Goal: Task Accomplishment & Management: Use online tool/utility

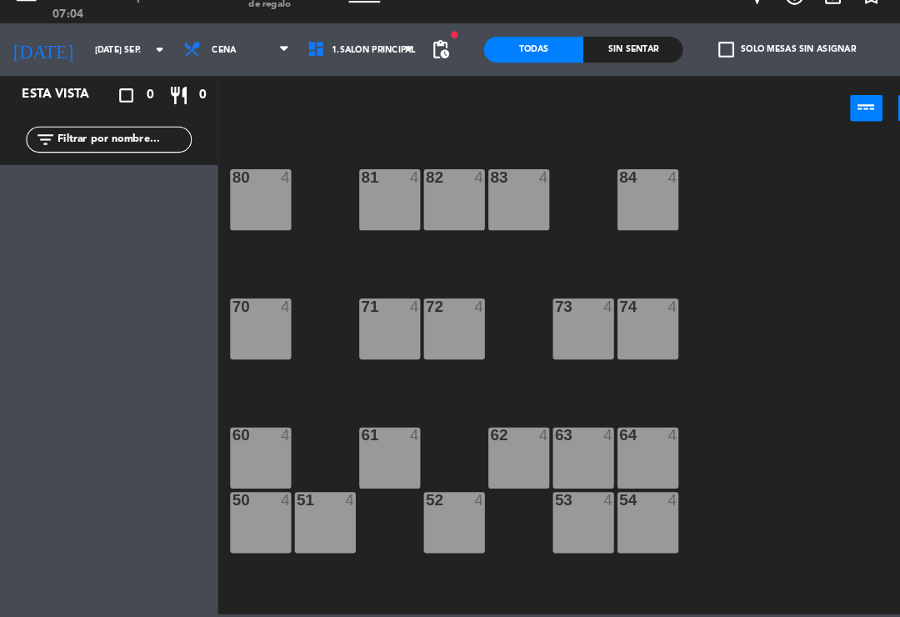
click at [143, 65] on icon "arrow_drop_down" at bounding box center [153, 75] width 20 height 20
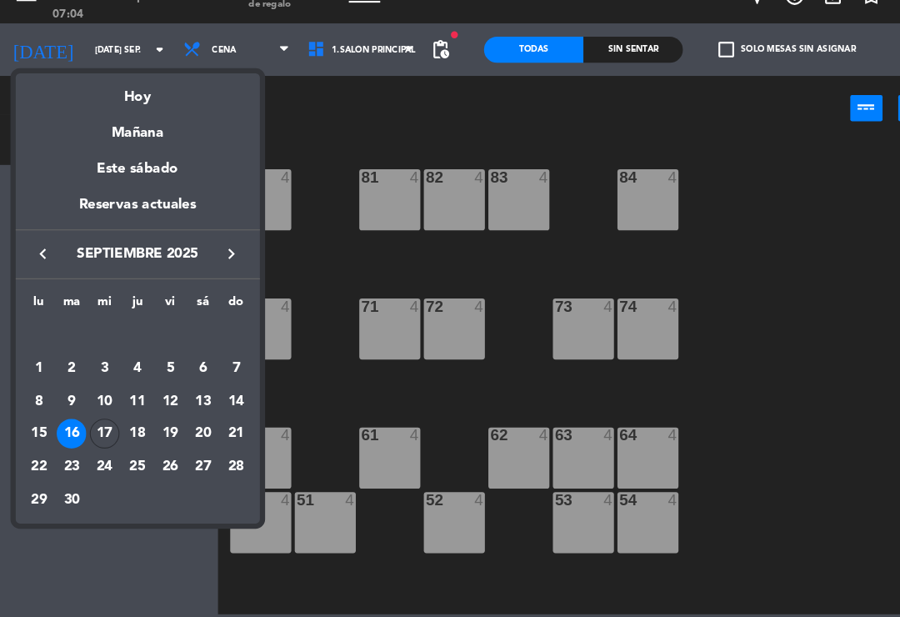
click at [93, 428] on div "17" at bounding box center [100, 442] width 28 height 28
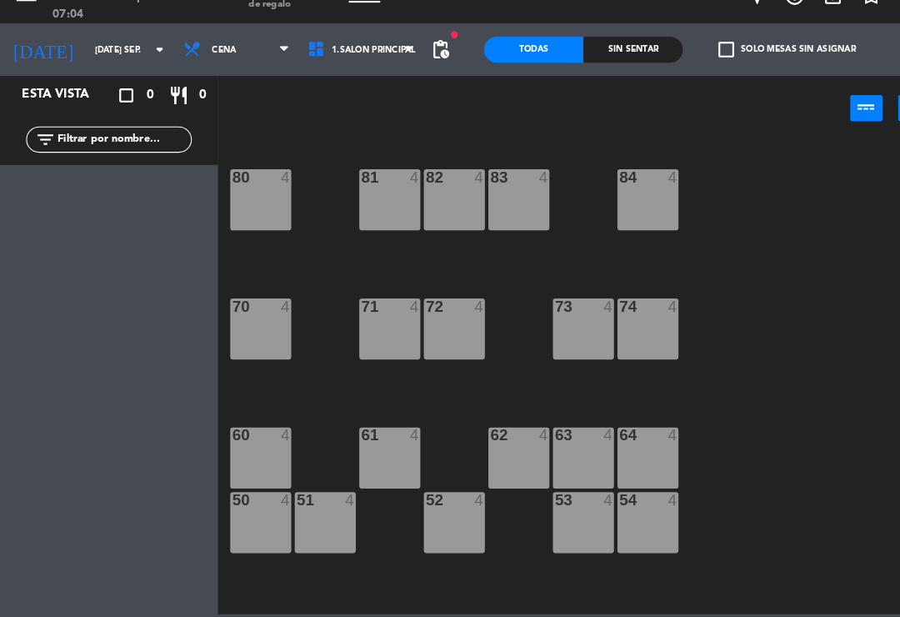
type input "mié. [DATE]"
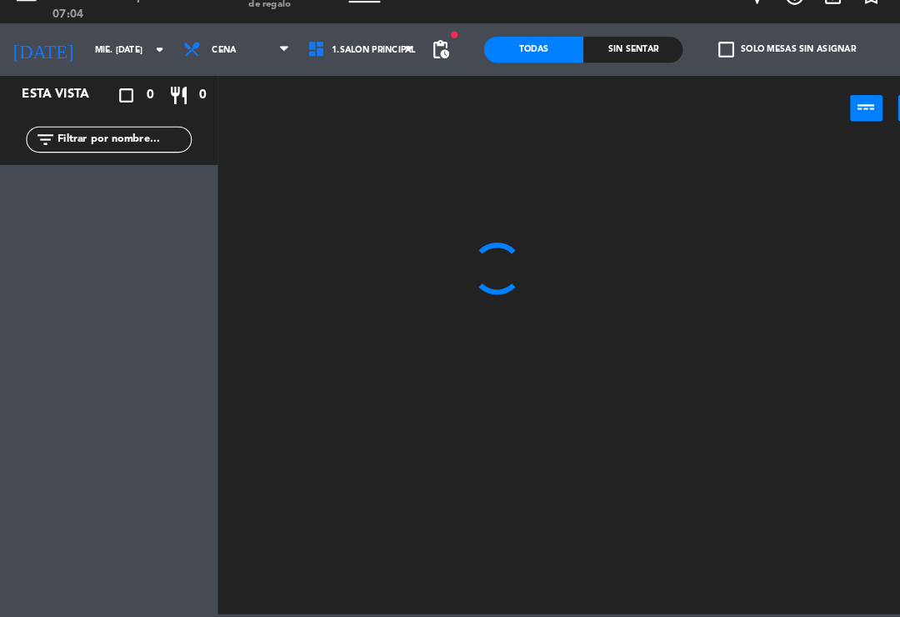
click at [253, 57] on span "Cena" at bounding box center [226, 75] width 119 height 37
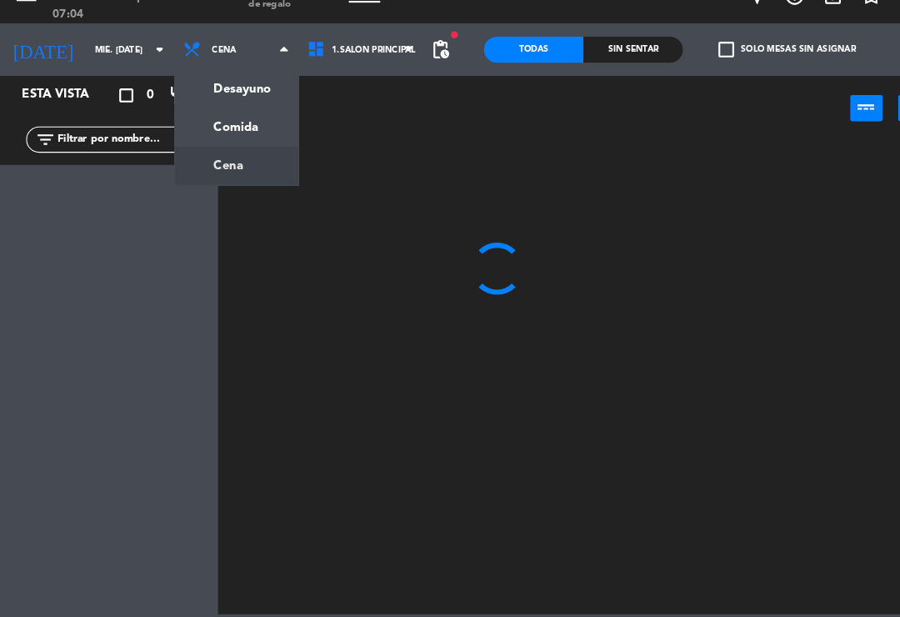
click at [235, 86] on ng-component "menu El Gaucho miércoles 17. septiembre - 07:04 Mis reservas Mapa de mesas Disp…" at bounding box center [450, 307] width 900 height 614
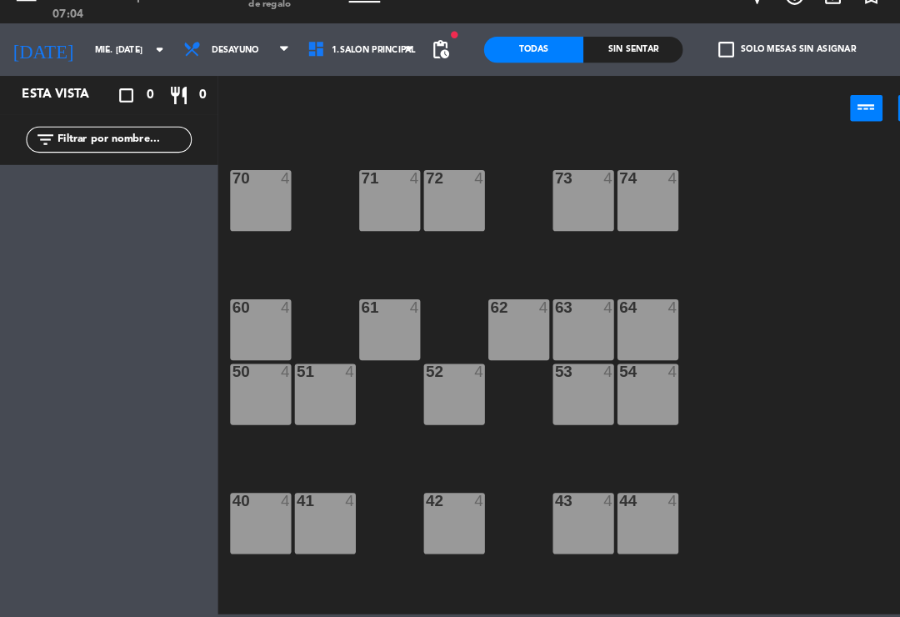
scroll to position [246, 0]
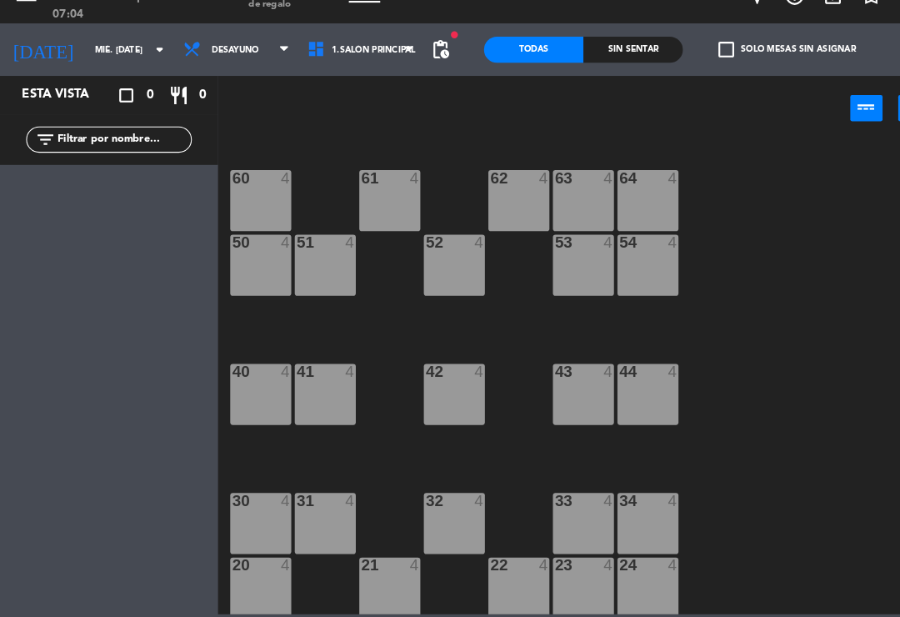
click at [308, 388] on div "41 4" at bounding box center [311, 404] width 58 height 58
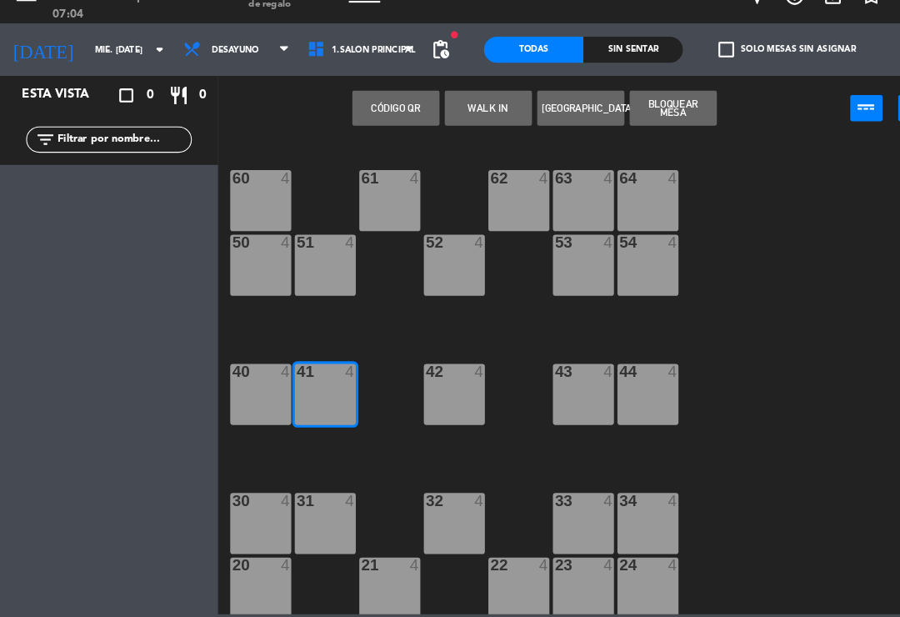
click at [464, 114] on button "WALK IN" at bounding box center [466, 130] width 83 height 33
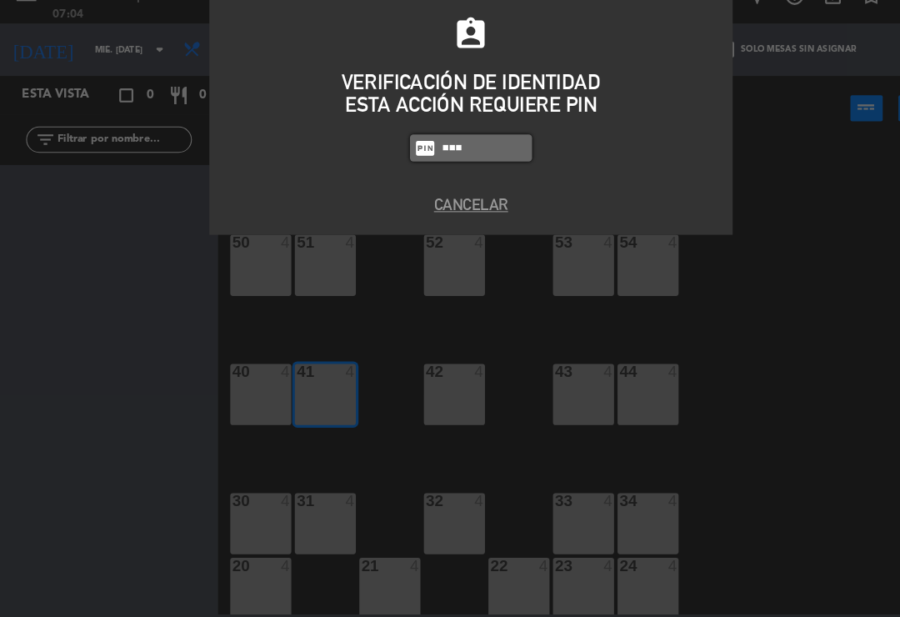
type input "0000"
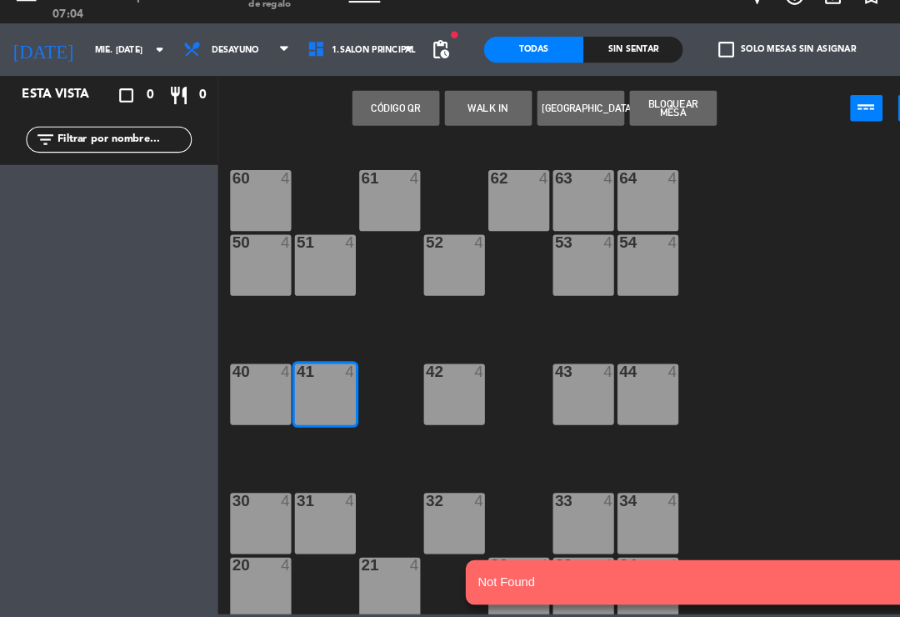
click at [465, 114] on button "WALK IN" at bounding box center [466, 130] width 83 height 33
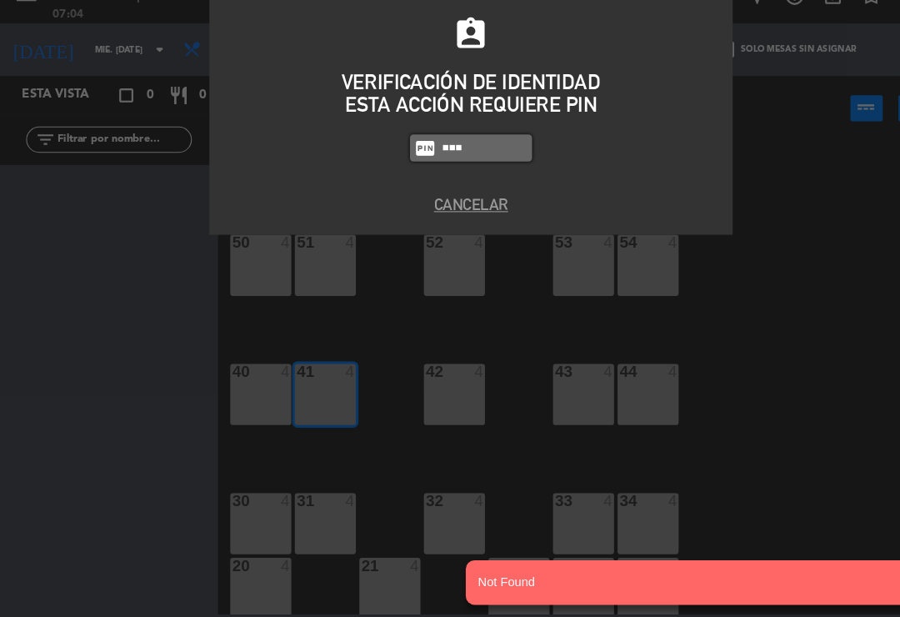
type input "0009"
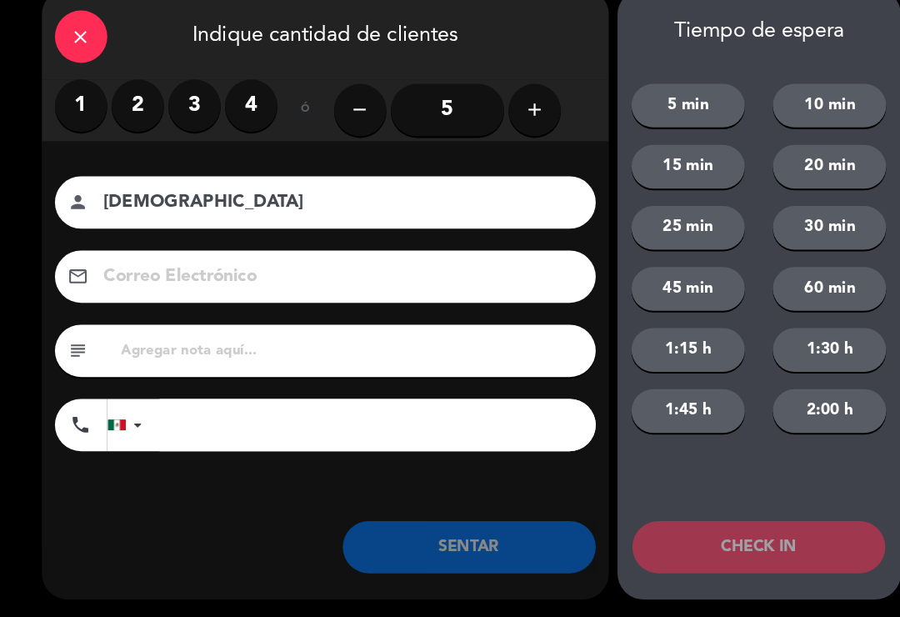
type input "[DEMOGRAPHIC_DATA]"
click at [116, 106] on label "2" at bounding box center [132, 128] width 50 height 50
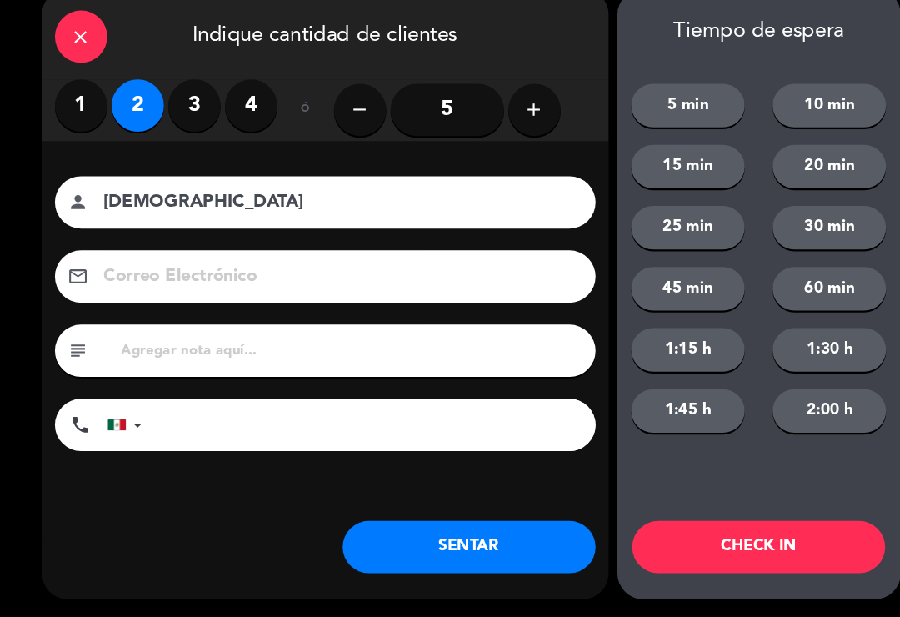
click at [480, 525] on button "SENTAR" at bounding box center [449, 550] width 242 height 50
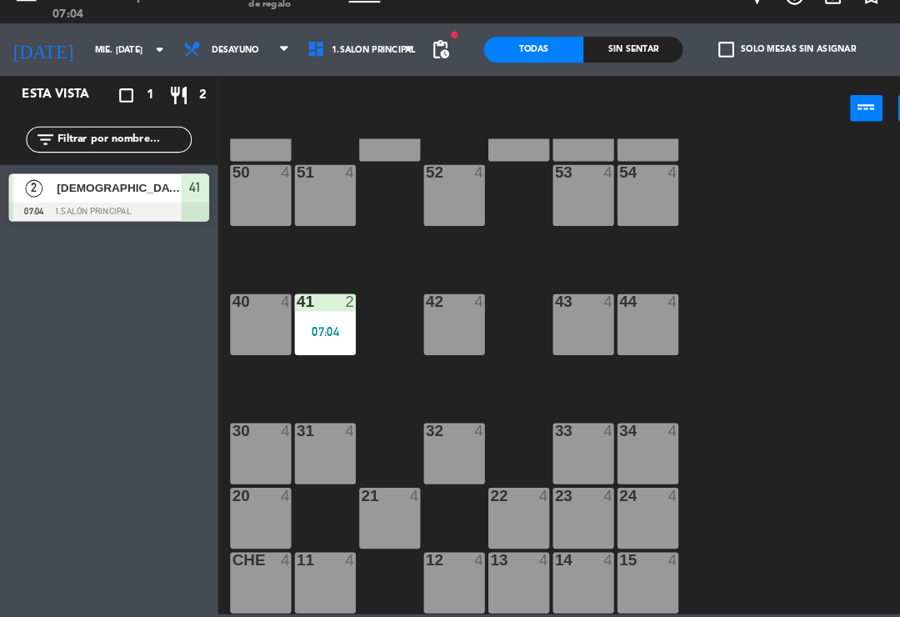
scroll to position [313, 0]
click at [623, 497] on div "24 4" at bounding box center [619, 522] width 58 height 58
click at [773, 422] on div "84 4 80 4 83 4 82 4 81 4 70 4 71 4 72 4 73 4 74 4 63 4 62 4 61 4 60 4 64 4 54 4…" at bounding box center [559, 387] width 683 height 454
click at [623, 493] on div "24 4" at bounding box center [619, 522] width 58 height 58
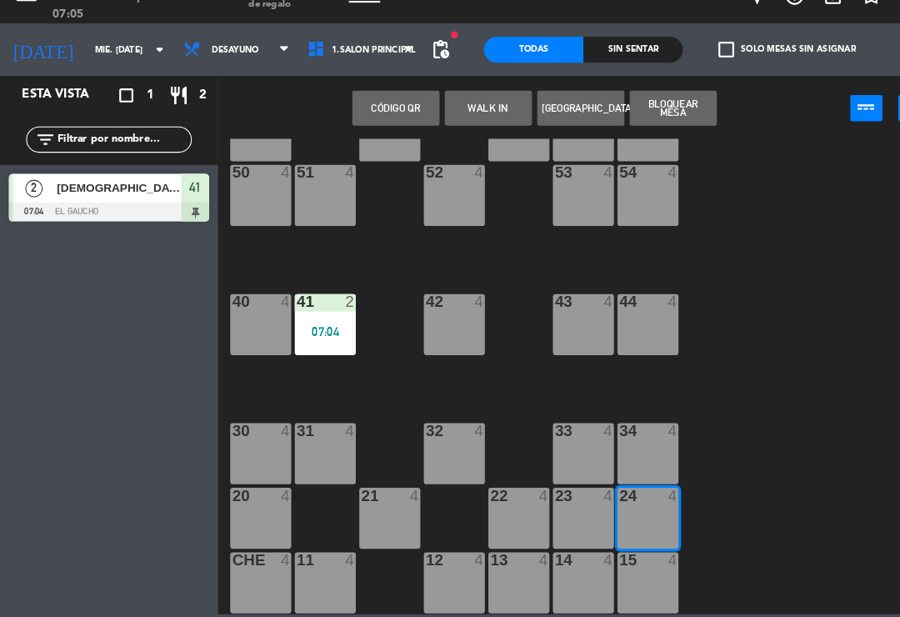
click at [556, 493] on div "23 4" at bounding box center [557, 522] width 58 height 58
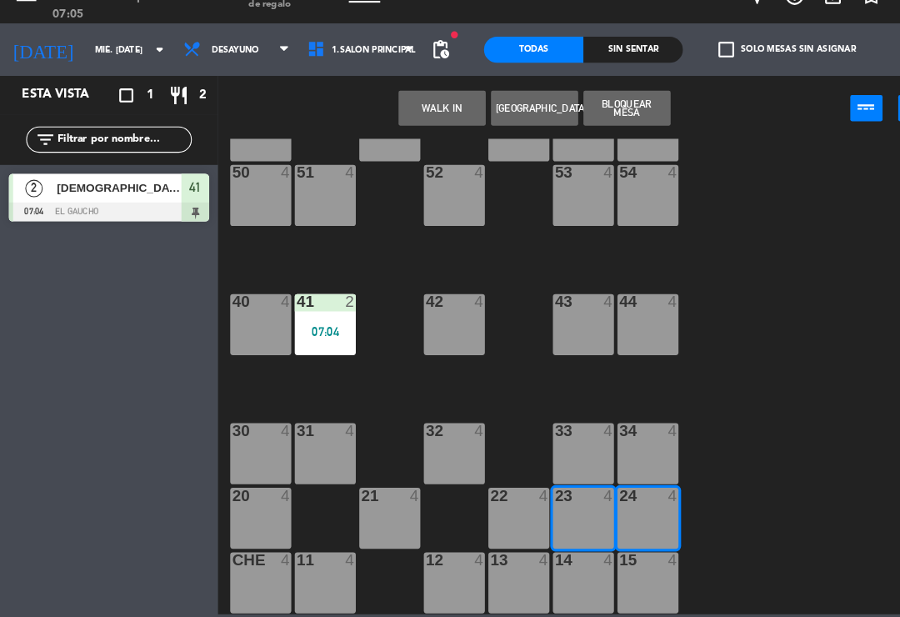
click at [429, 114] on button "WALK IN" at bounding box center [422, 130] width 83 height 33
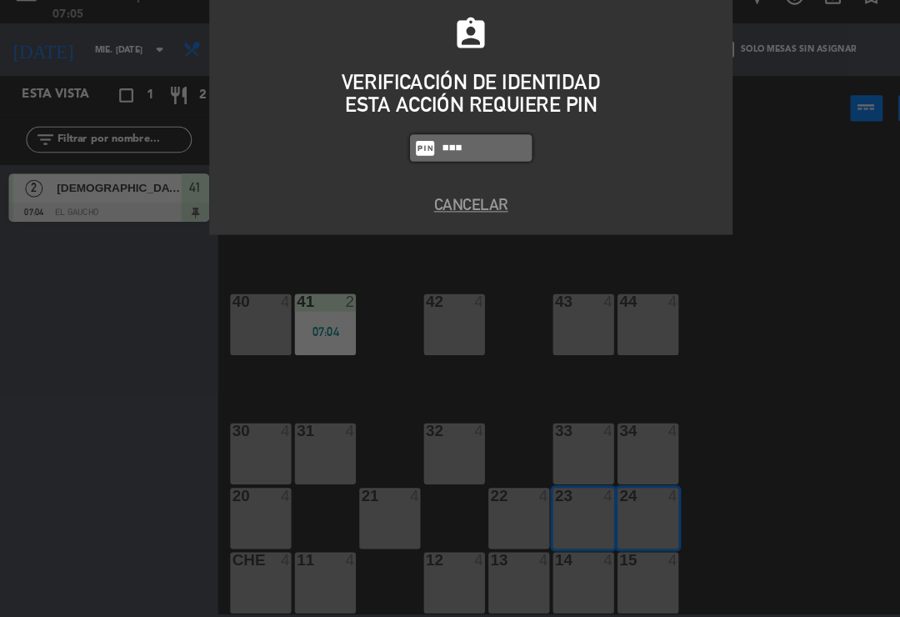
type input "0009"
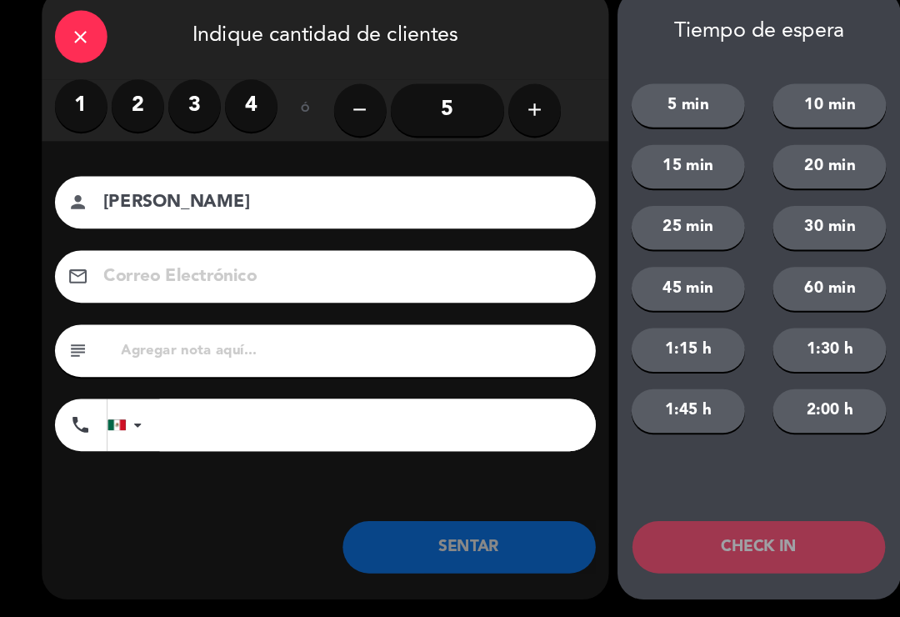
type input "[PERSON_NAME]"
click at [518, 118] on button "add" at bounding box center [511, 133] width 50 height 50
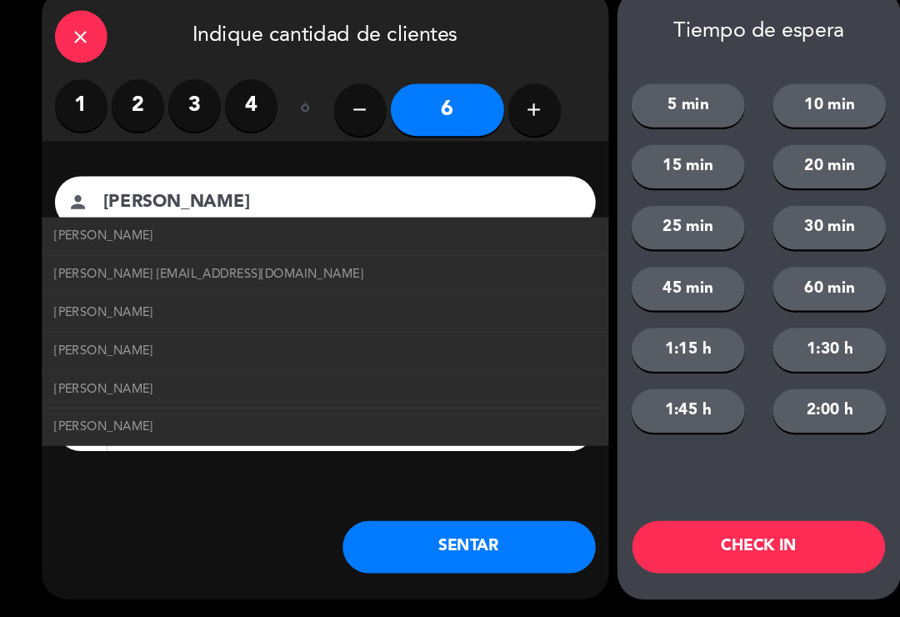
click at [348, 280] on span "[PERSON_NAME] [EMAIL_ADDRESS][DOMAIN_NAME]" at bounding box center [200, 289] width 295 height 19
type input "[EMAIL_ADDRESS][DOMAIN_NAME]"
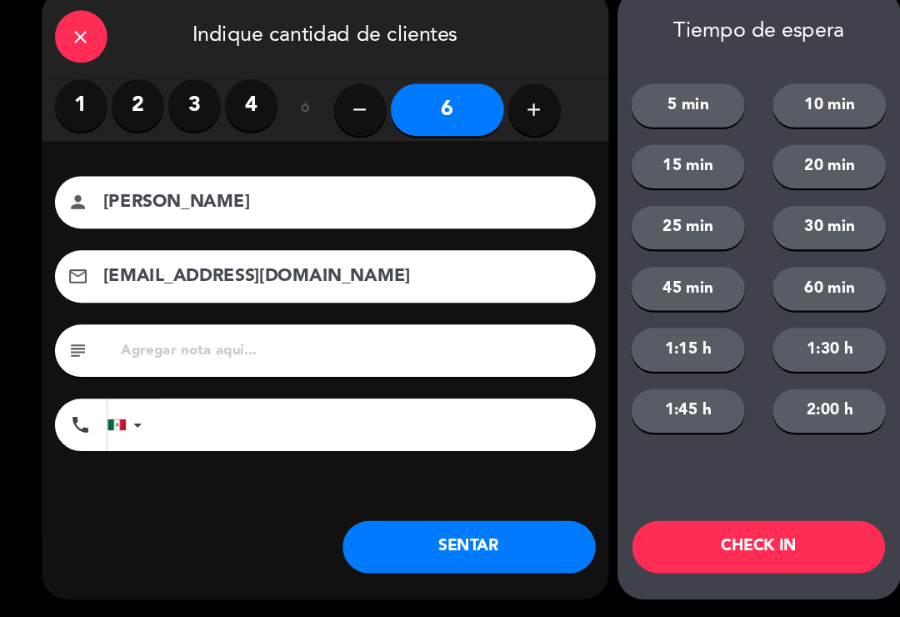
click at [453, 525] on button "SENTAR" at bounding box center [449, 550] width 242 height 50
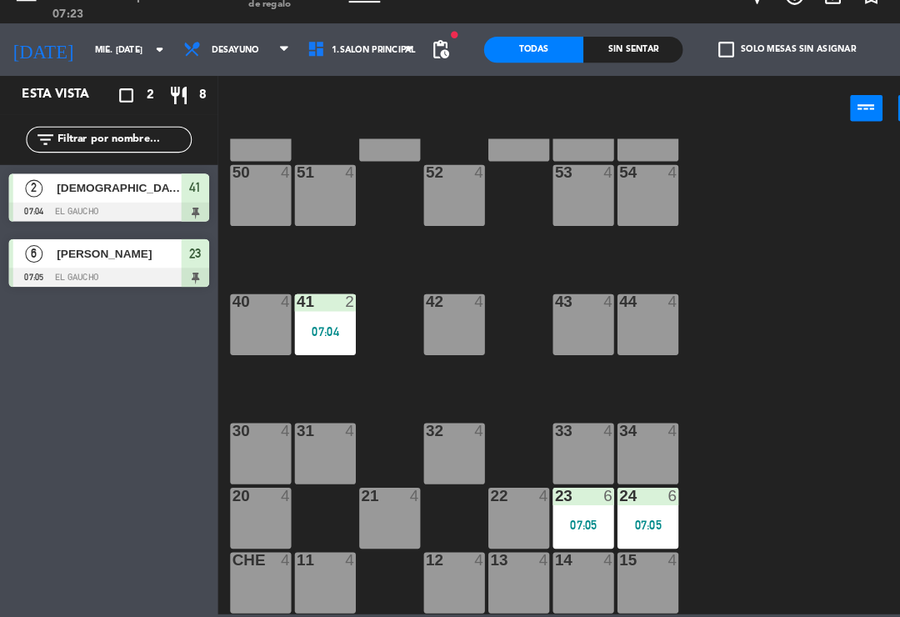
click at [625, 203] on div "54 4" at bounding box center [619, 214] width 58 height 58
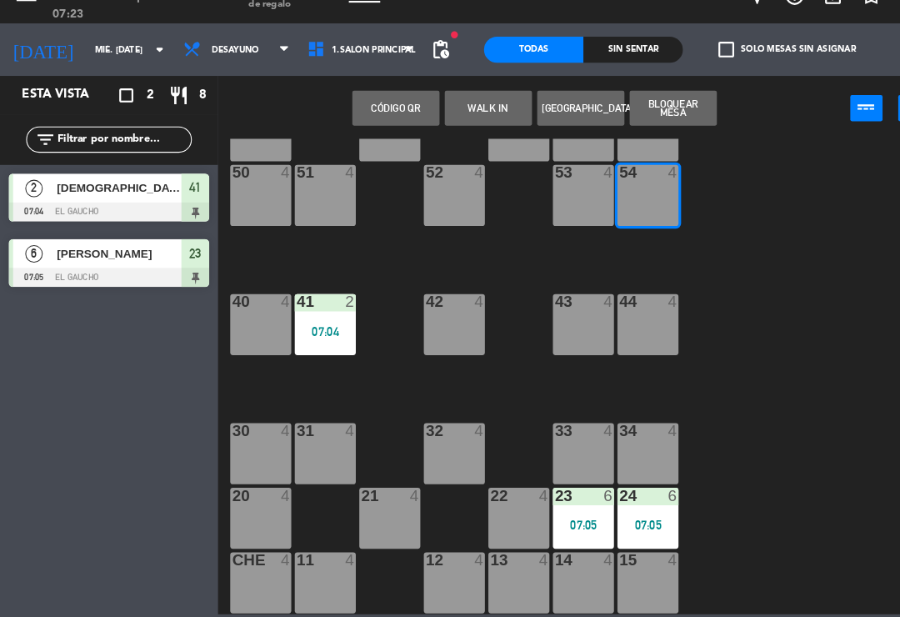
click at [458, 114] on button "WALK IN" at bounding box center [466, 130] width 83 height 33
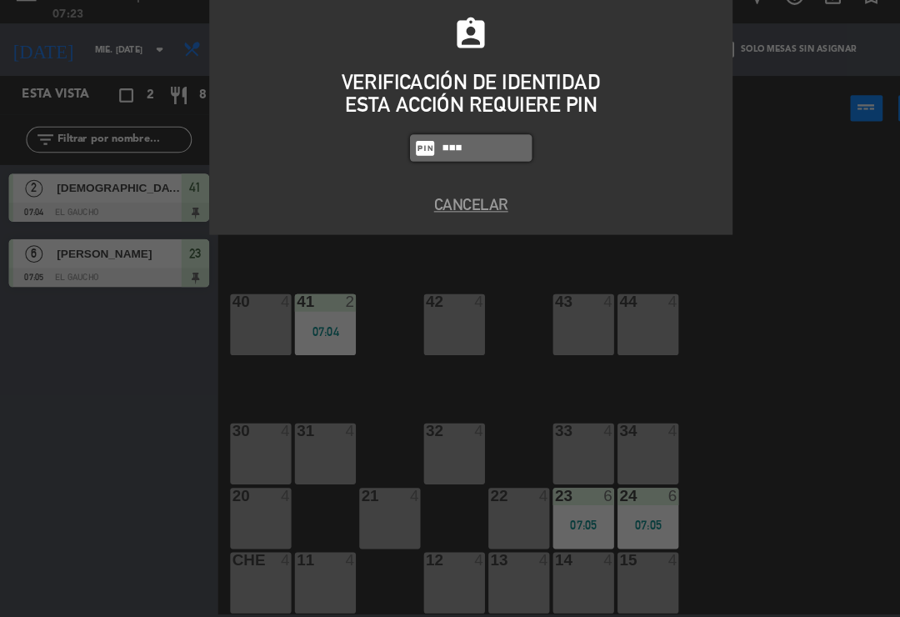
type input "0009"
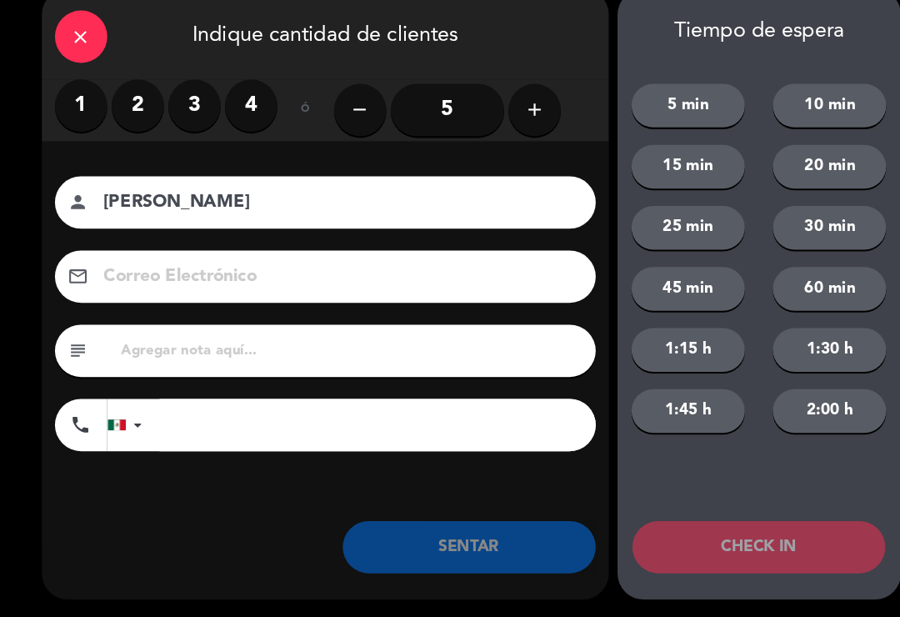
type input "[PERSON_NAME]"
click at [128, 109] on label "2" at bounding box center [132, 128] width 50 height 50
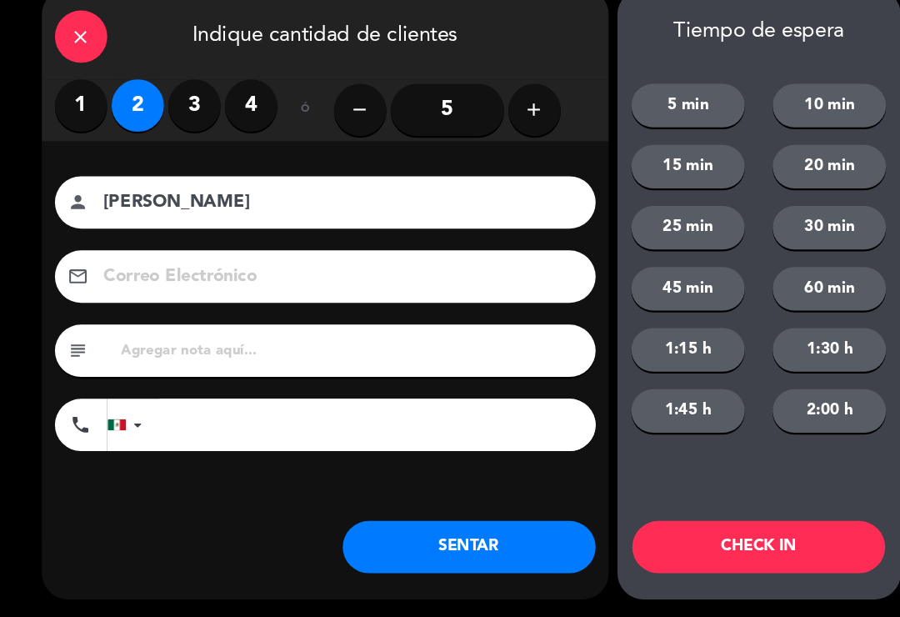
click at [411, 525] on button "SENTAR" at bounding box center [449, 550] width 242 height 50
